Goal: Understand process/instructions: Learn how to perform a task or action

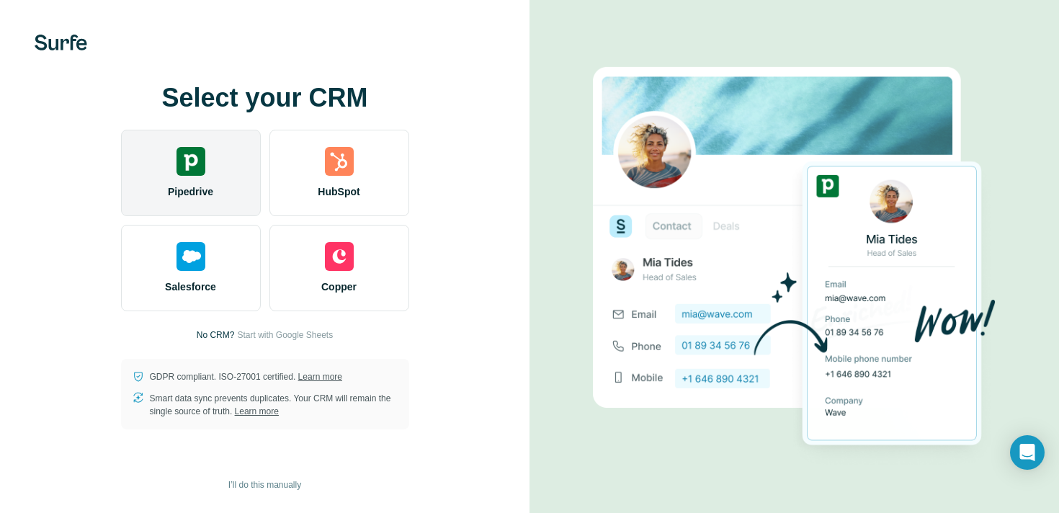
click at [229, 213] on div "Pipedrive" at bounding box center [191, 173] width 140 height 86
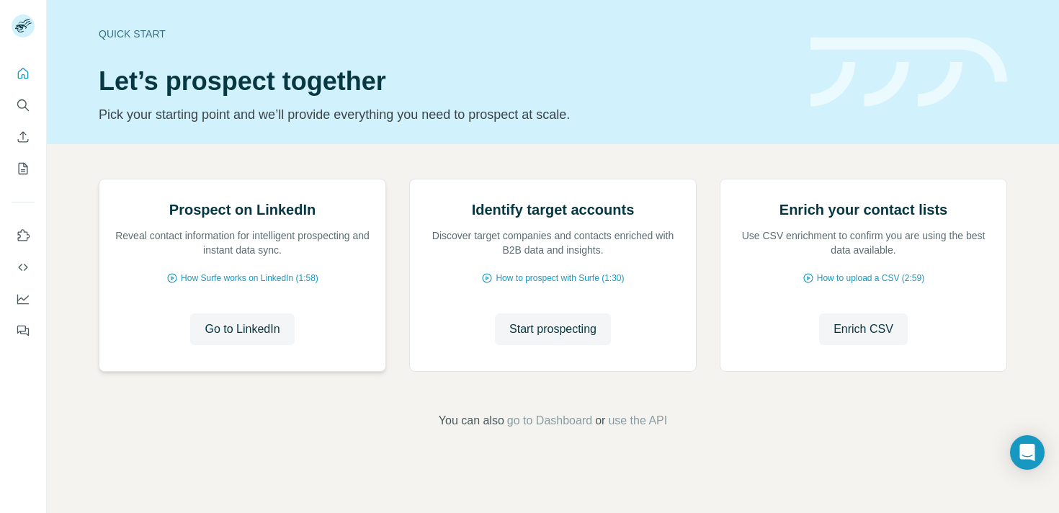
scroll to position [38, 0]
click at [309, 285] on span "How Surfe works on LinkedIn (1:58)" at bounding box center [250, 278] width 138 height 13
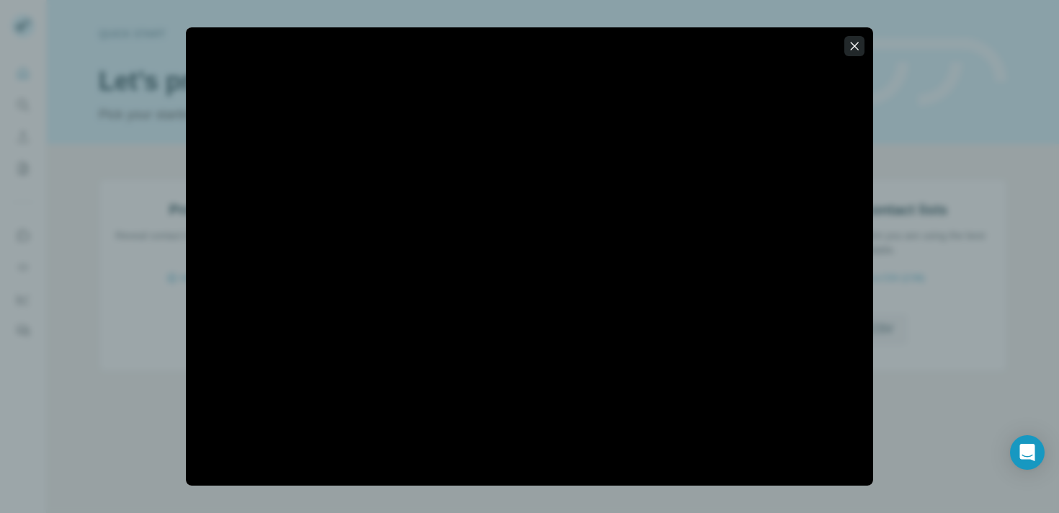
click at [856, 45] on icon "button" at bounding box center [854, 46] width 14 height 14
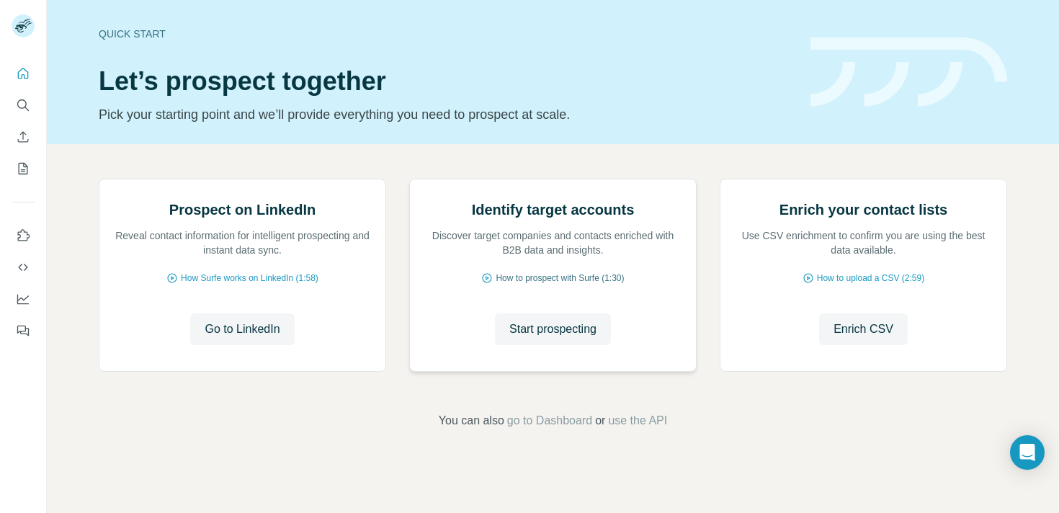
click at [603, 285] on span "How to prospect with Surfe (1:30)" at bounding box center [560, 278] width 128 height 13
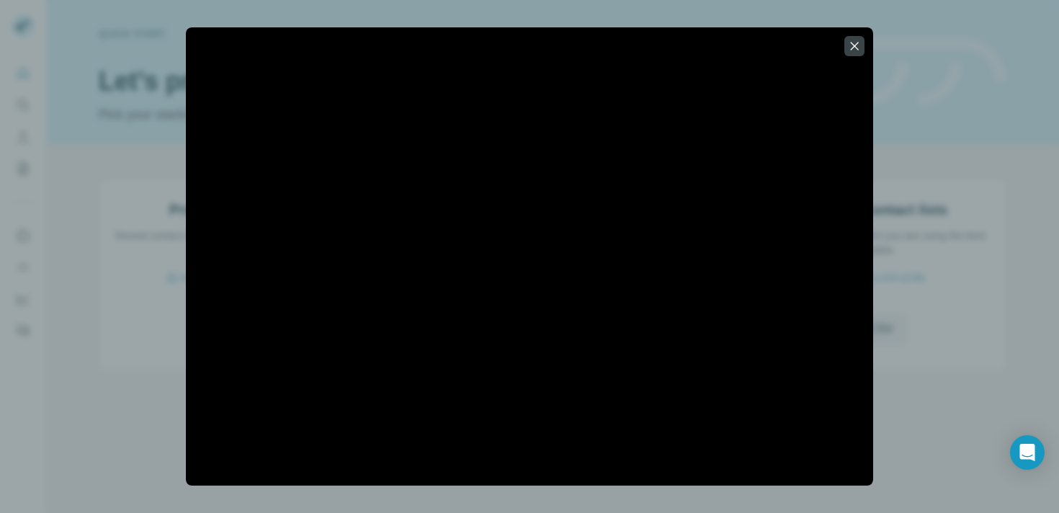
drag, startPoint x: 861, startPoint y: 47, endPoint x: 875, endPoint y: 81, distance: 36.8
click at [861, 47] on icon "button" at bounding box center [854, 46] width 14 height 14
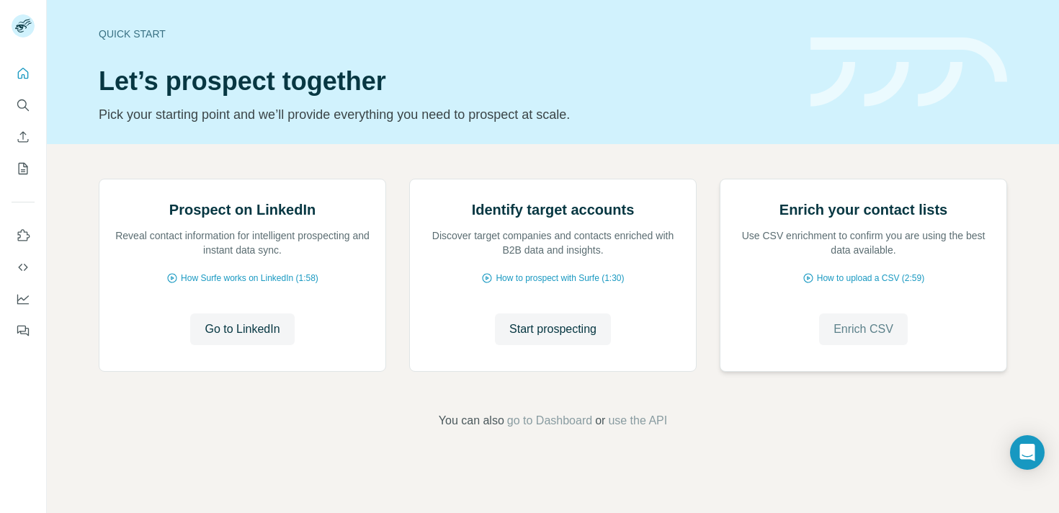
click at [867, 345] on button "Enrich CSV" at bounding box center [863, 329] width 89 height 32
